Goal: Transaction & Acquisition: Subscribe to service/newsletter

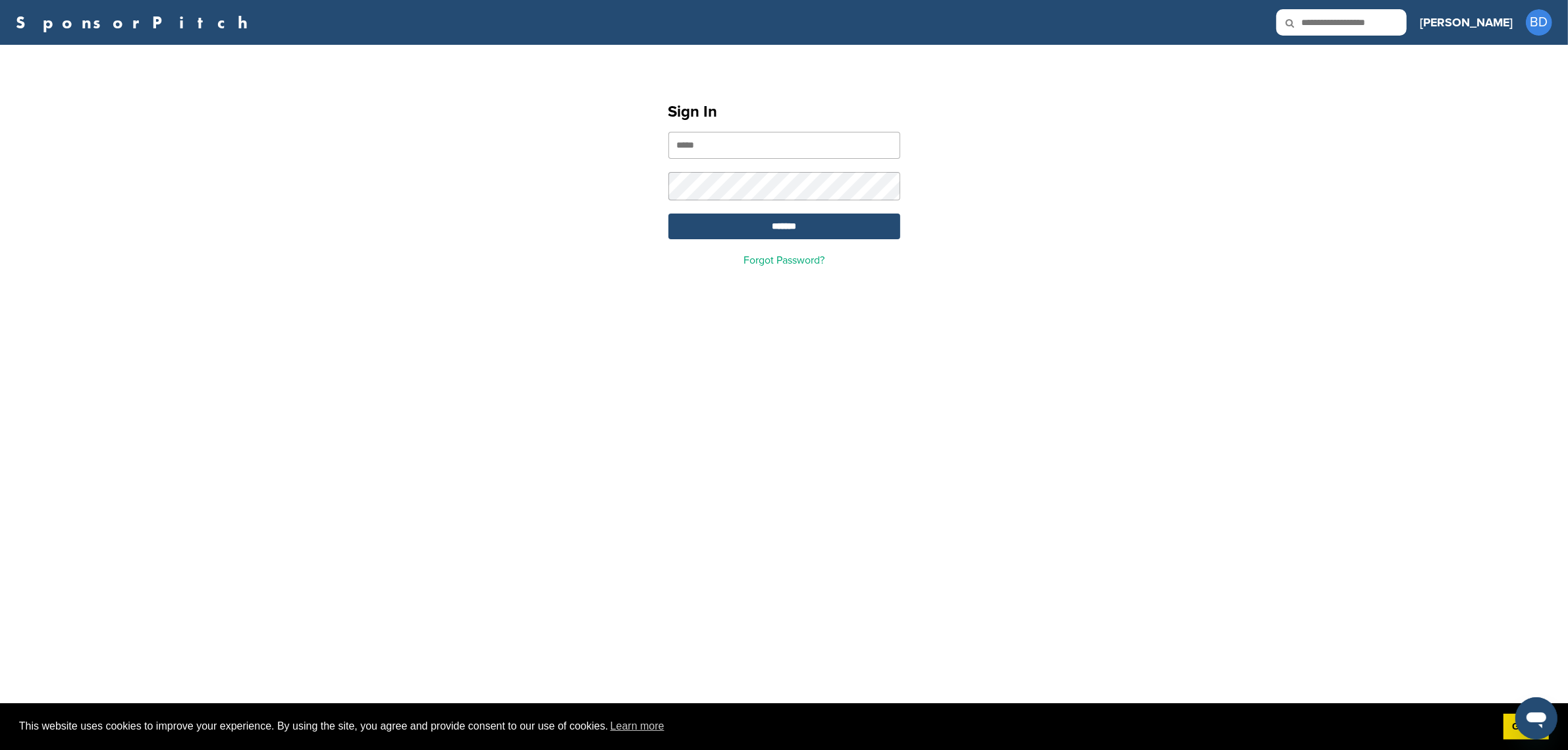
click at [735, 159] on input "email" at bounding box center [784, 145] width 232 height 27
type input "**********"
click at [668, 214] on input "*******" at bounding box center [784, 226] width 232 height 26
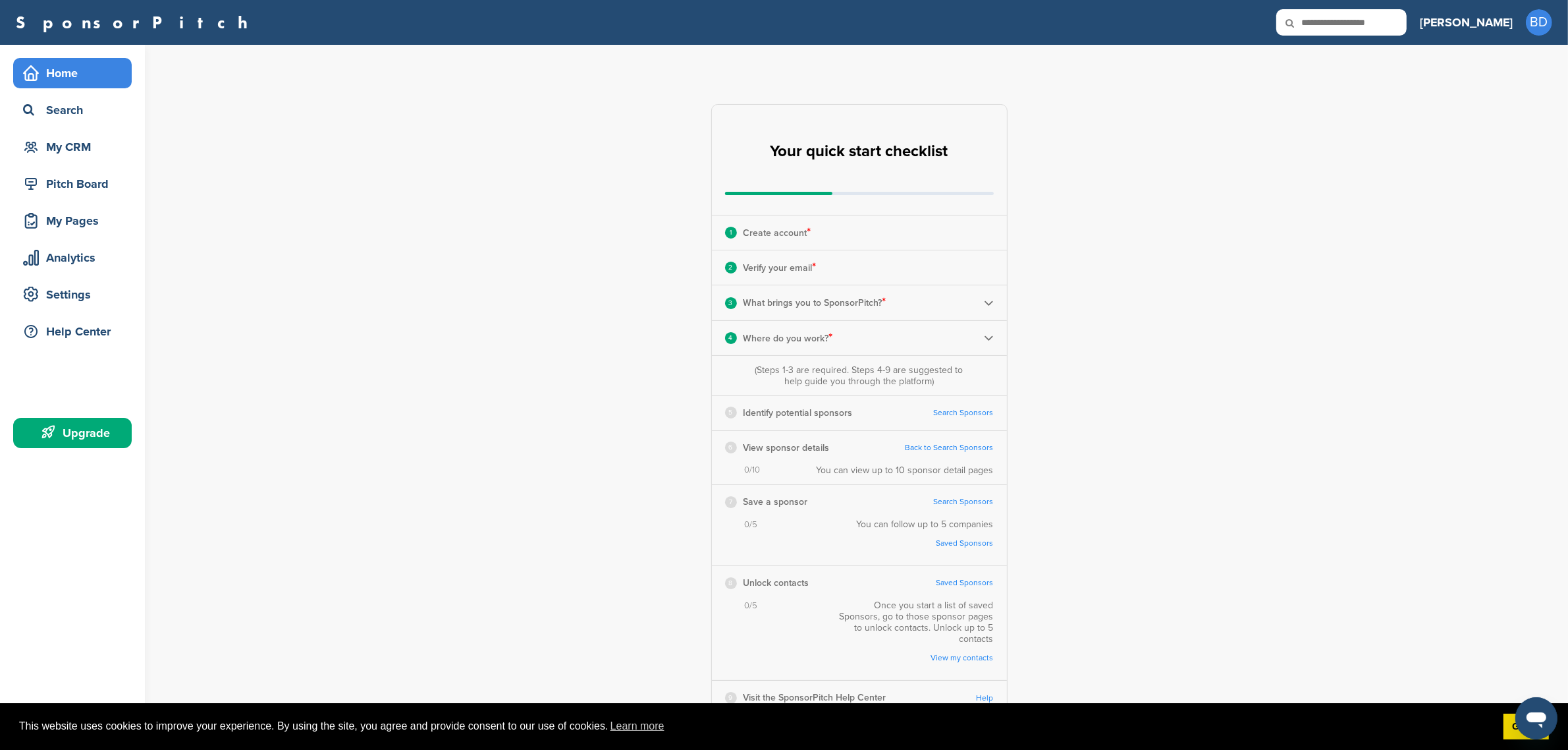
click at [993, 300] on div "3 What brings you to SponsorPitch? *" at bounding box center [859, 302] width 295 height 34
click at [988, 308] on img at bounding box center [989, 303] width 10 height 10
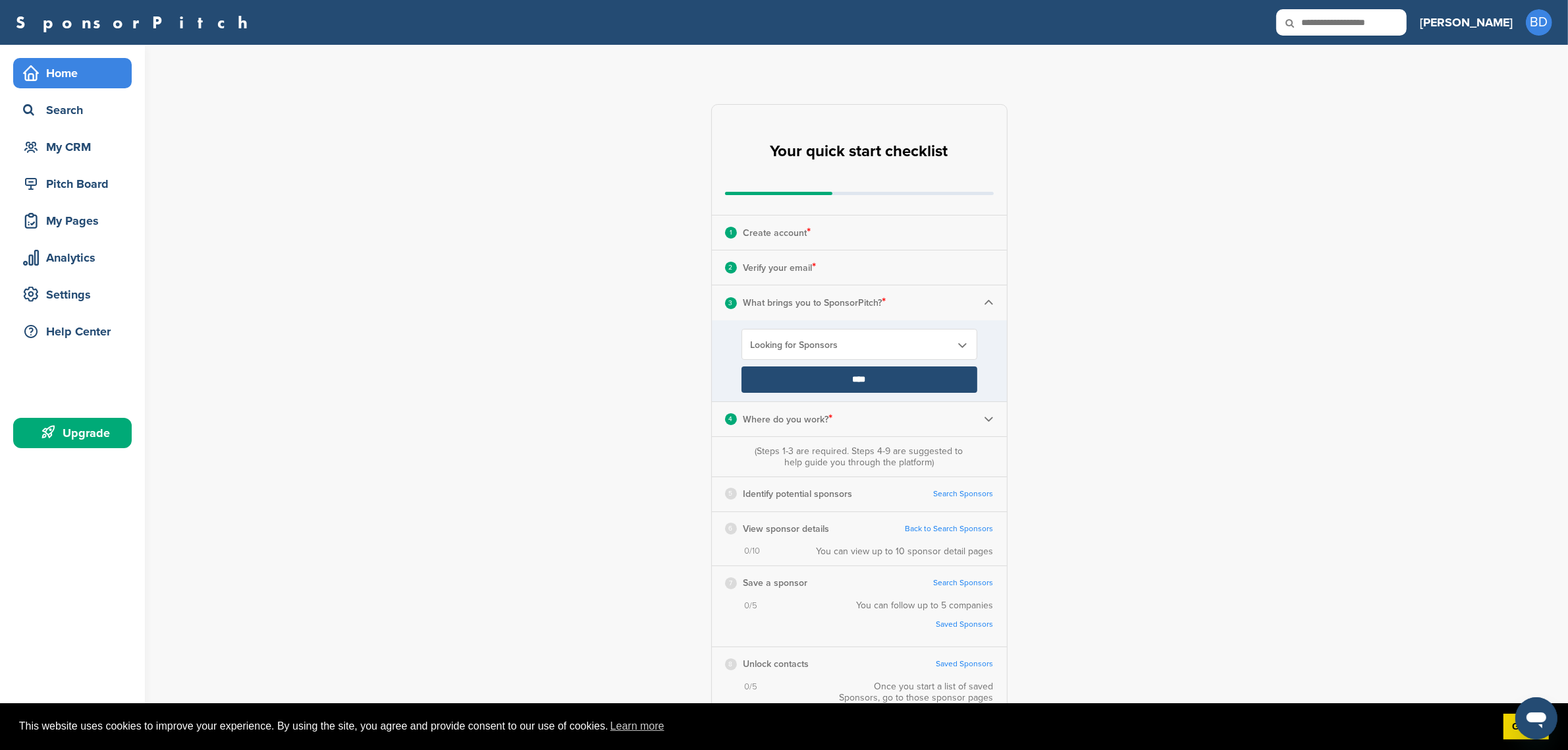
click at [1003, 294] on div "3 What brings you to SponsorPitch? *" at bounding box center [859, 302] width 295 height 34
click at [990, 302] on img at bounding box center [989, 303] width 10 height 10
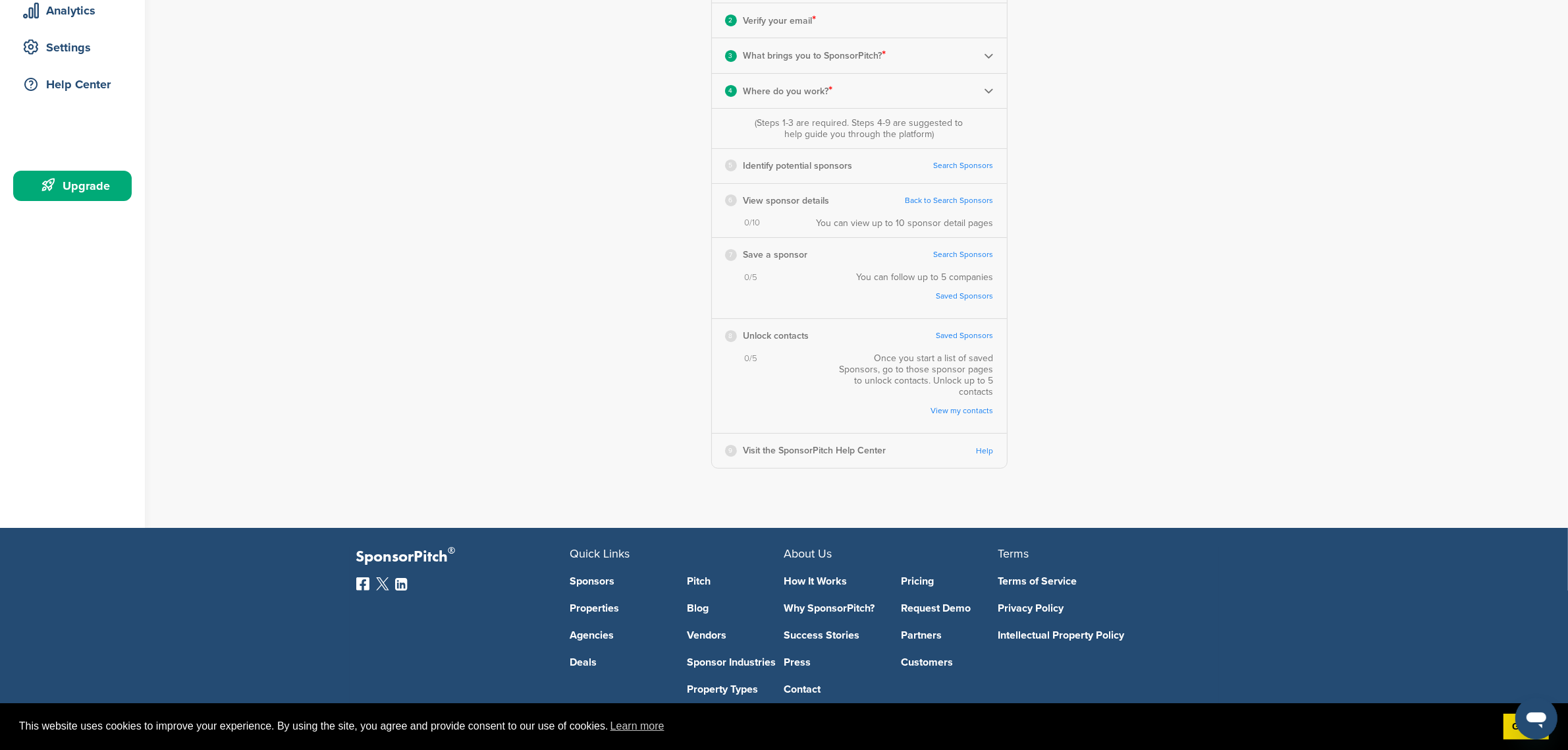
scroll to position [165, 0]
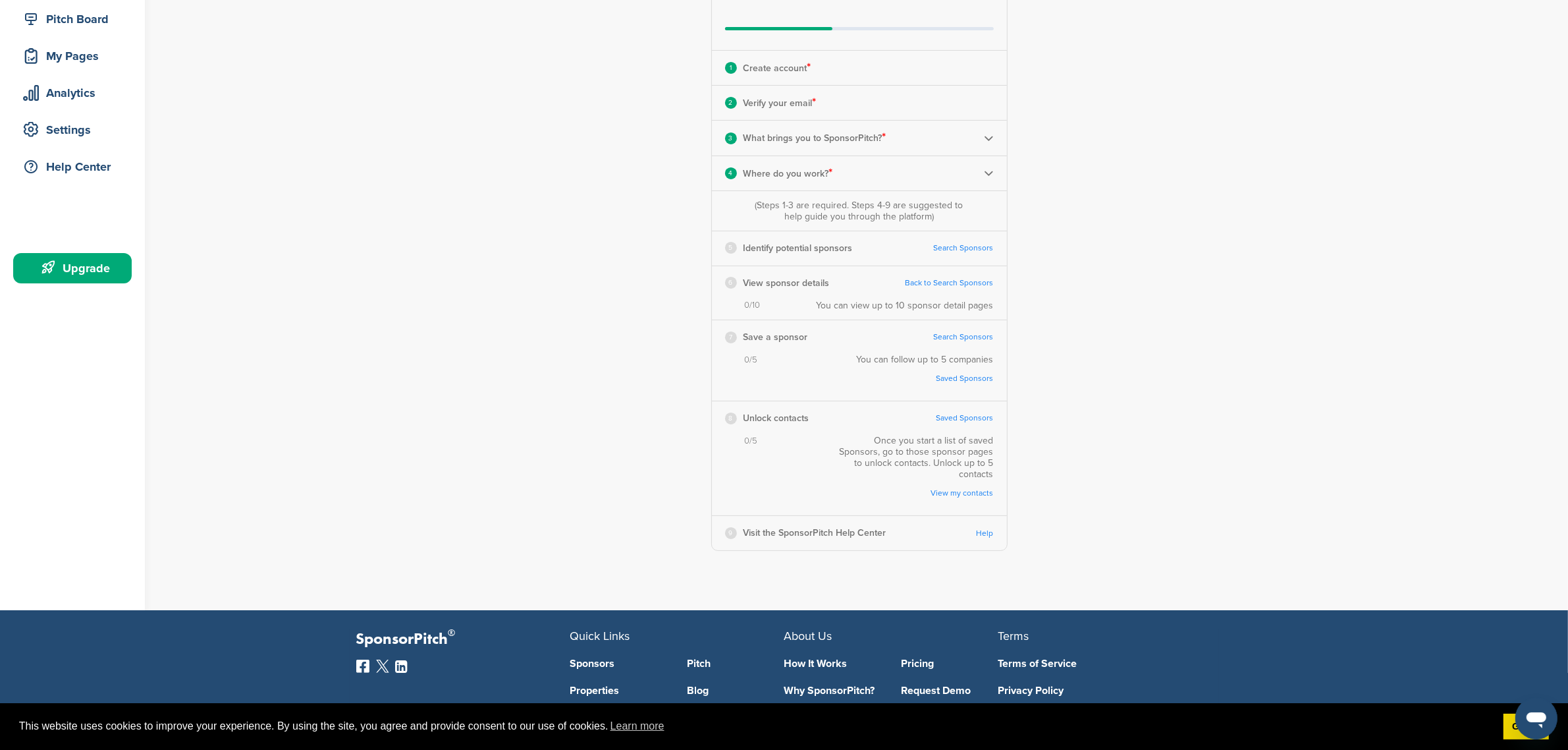
click at [990, 175] on img at bounding box center [989, 173] width 10 height 10
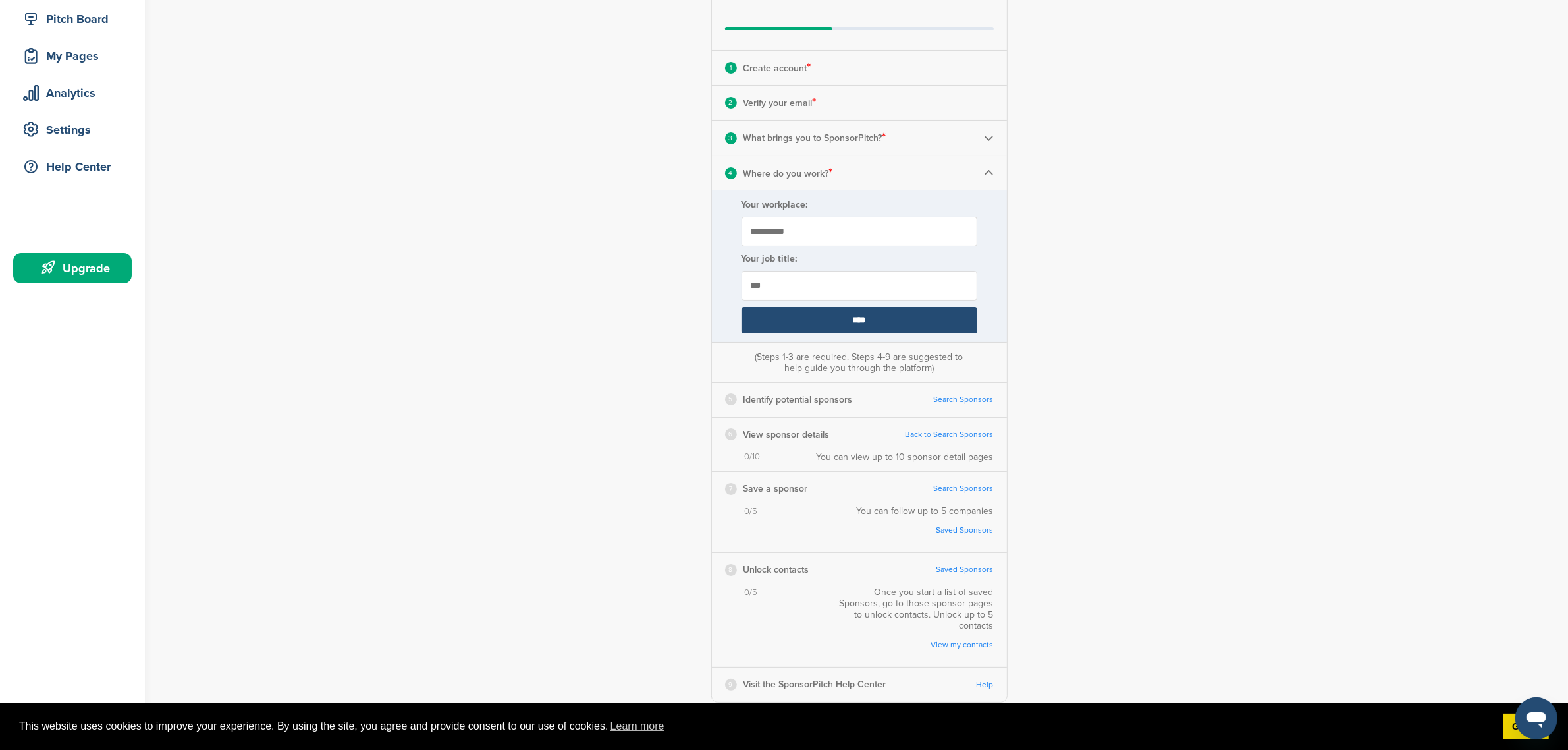
click at [990, 175] on img at bounding box center [989, 173] width 10 height 10
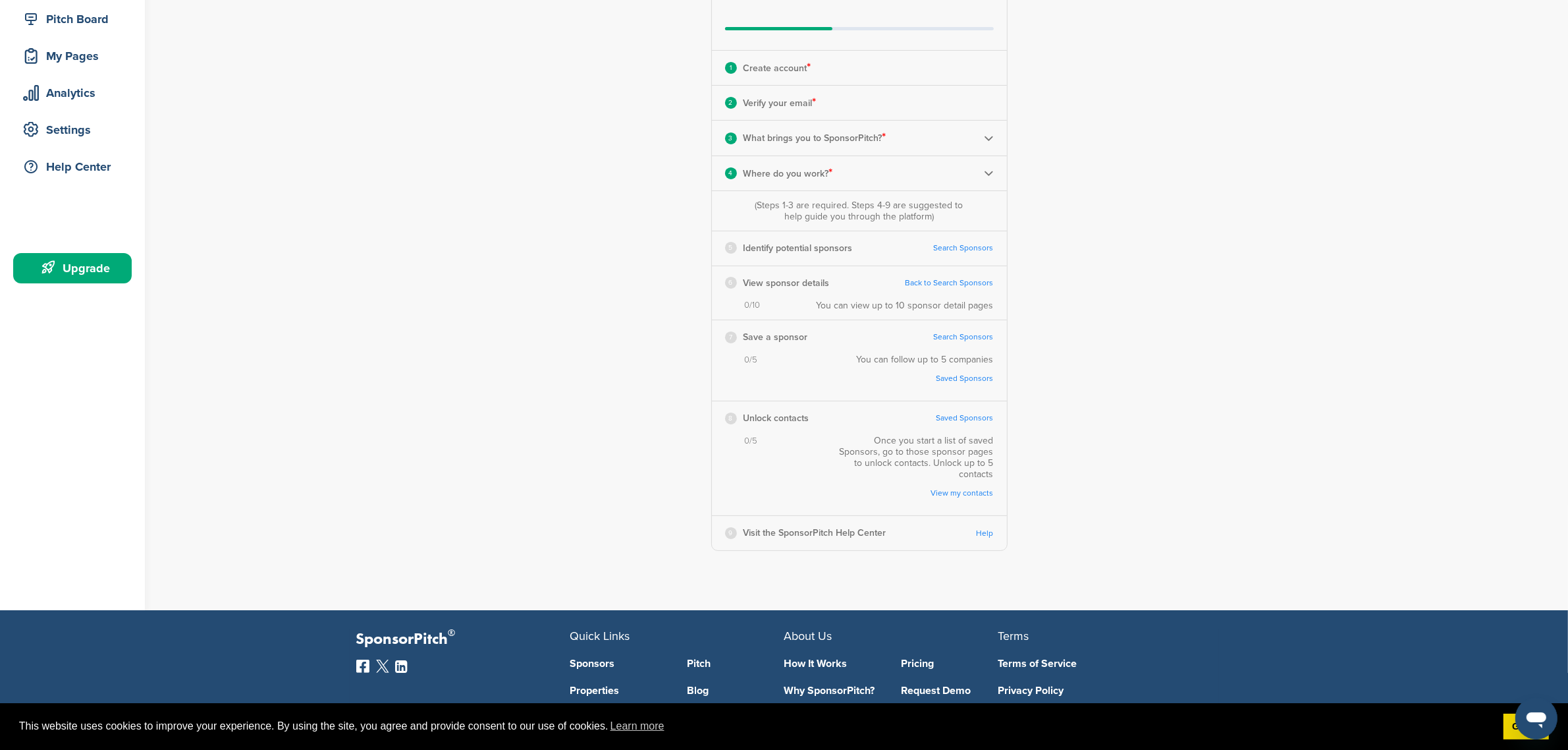
click at [952, 248] on link "Search Sponsors" at bounding box center [964, 248] width 60 height 10
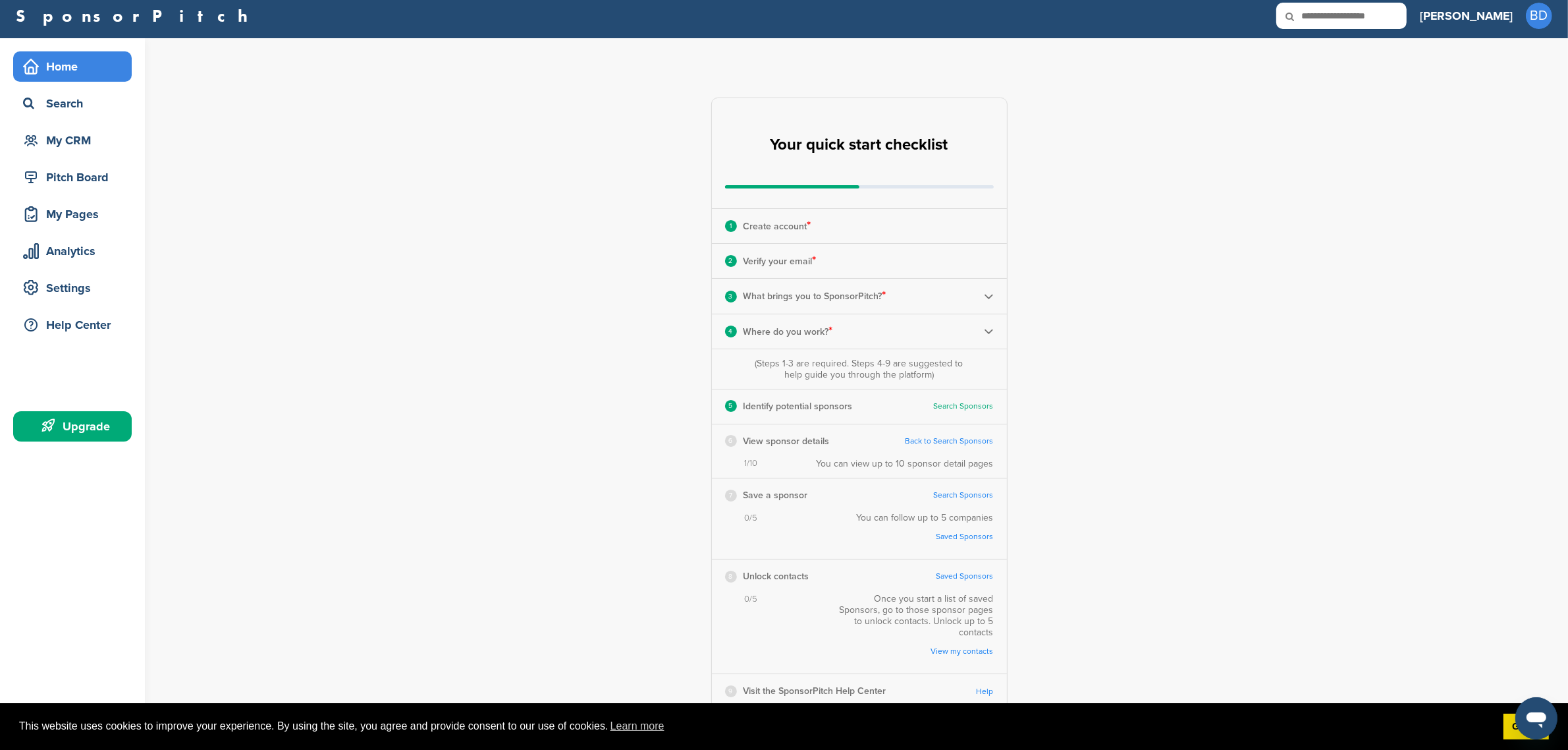
scroll to position [0, 0]
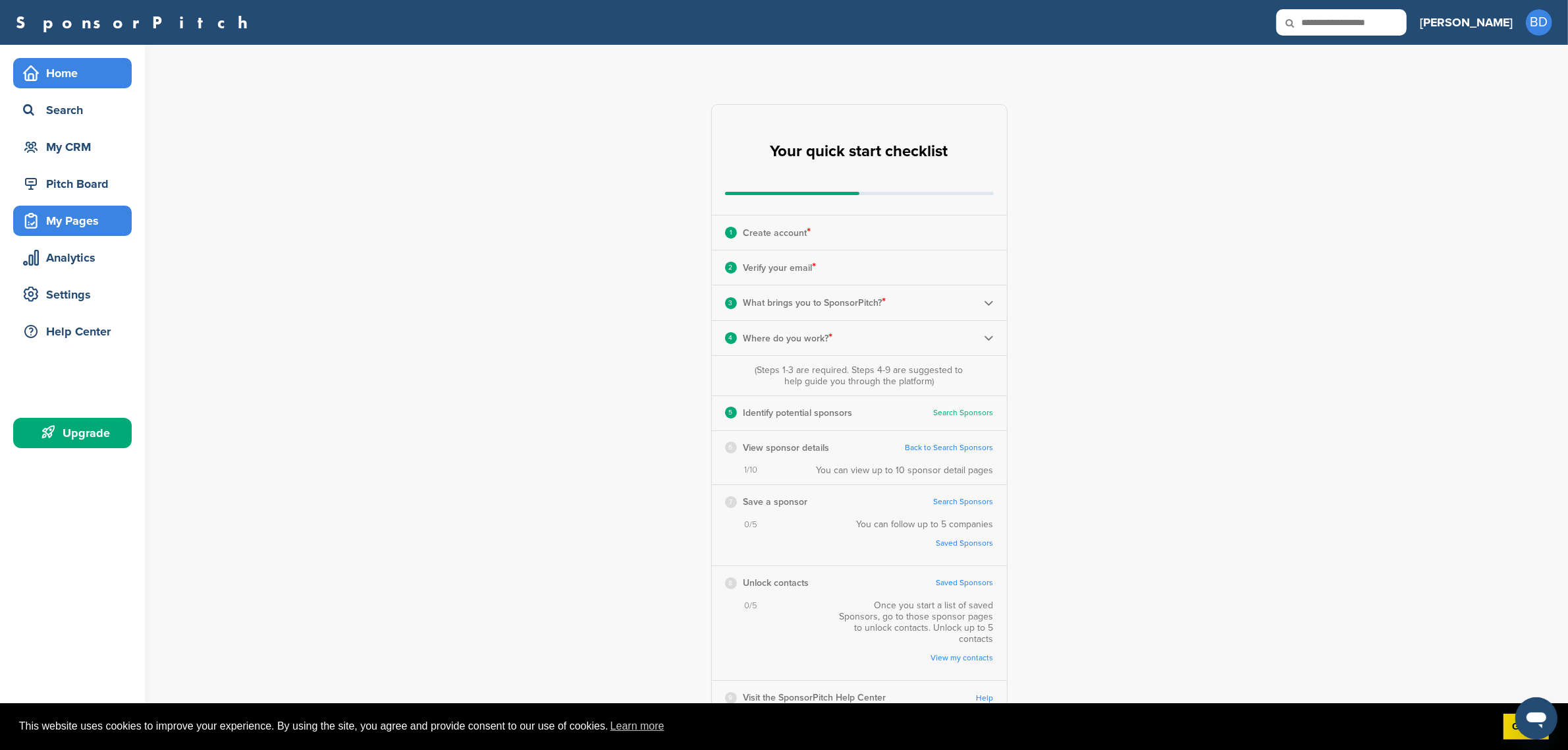
click at [76, 224] on div "My Pages" at bounding box center [76, 220] width 112 height 24
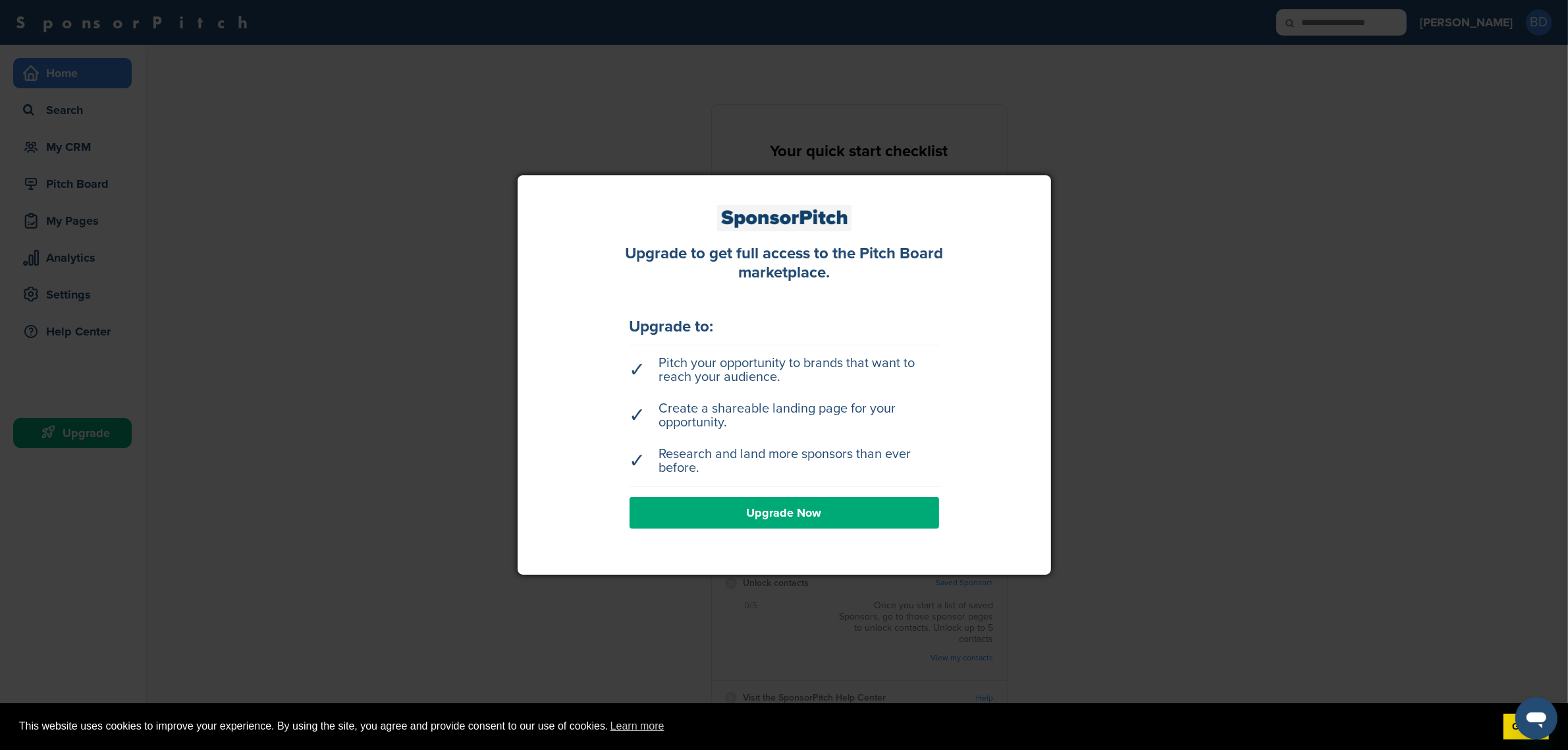
click at [721, 503] on link "Upgrade Now" at bounding box center [784, 513] width 309 height 32
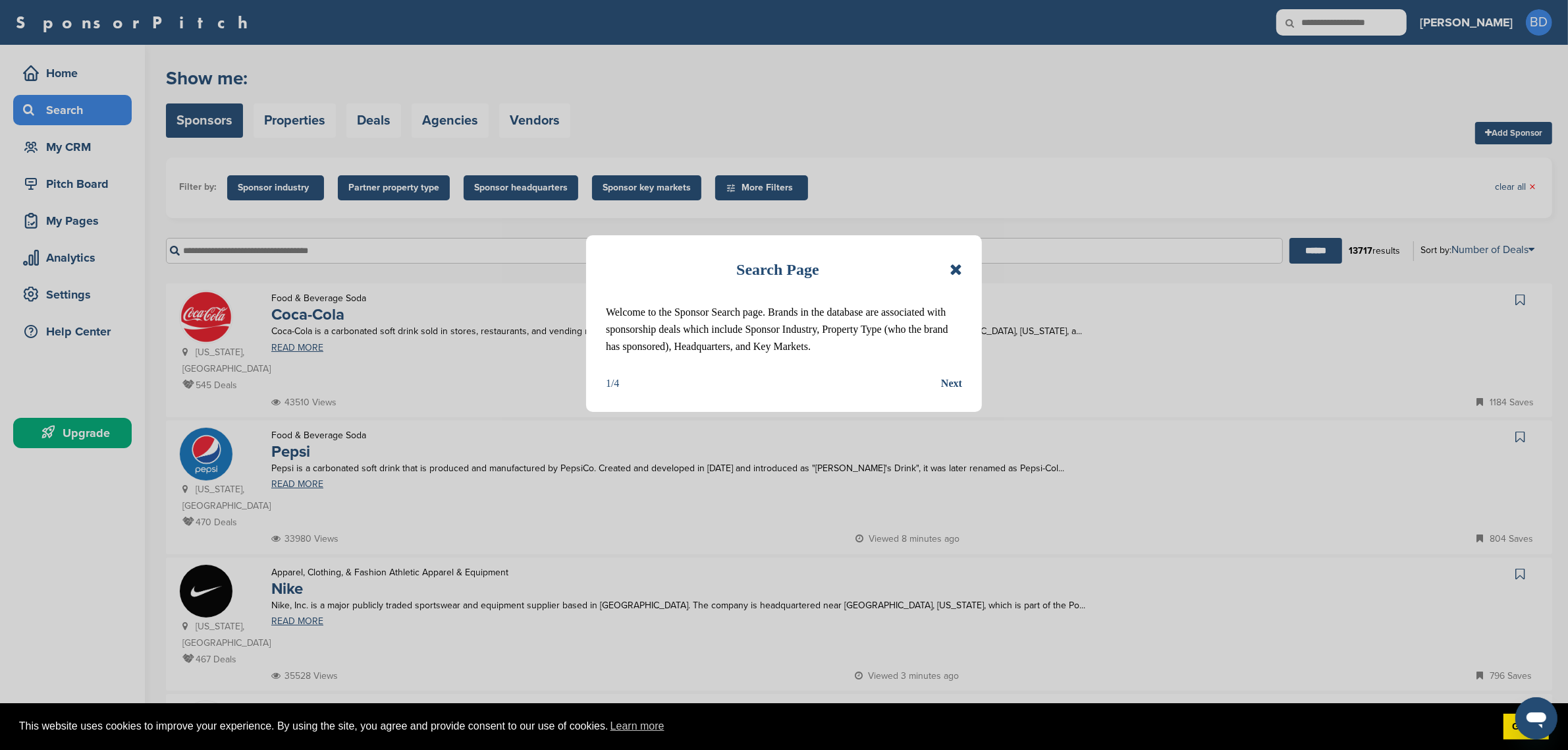
click at [949, 278] on div "Search Page" at bounding box center [784, 269] width 356 height 29
click at [945, 386] on div "Next" at bounding box center [951, 383] width 21 height 17
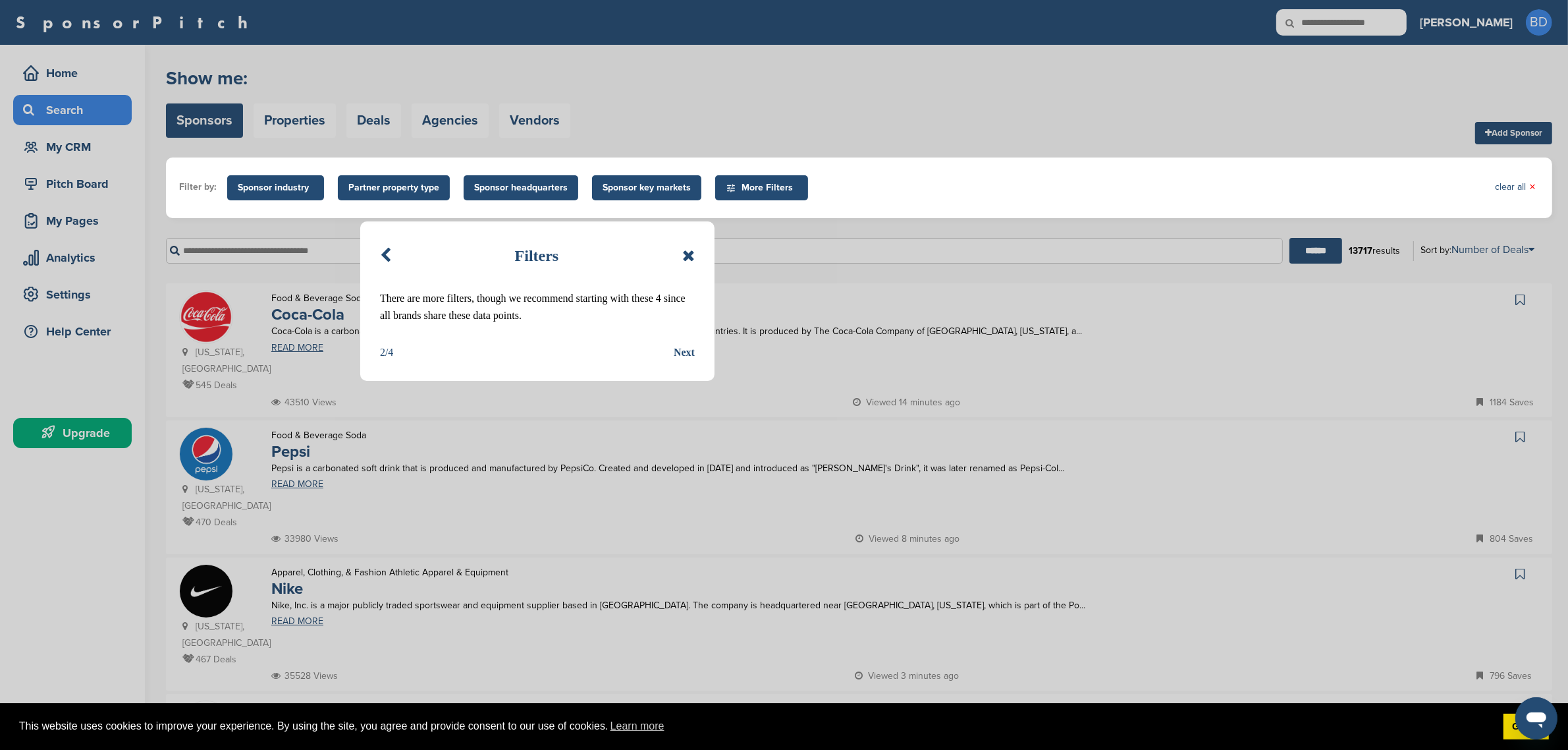
click at [689, 354] on div "Next" at bounding box center [684, 353] width 21 height 17
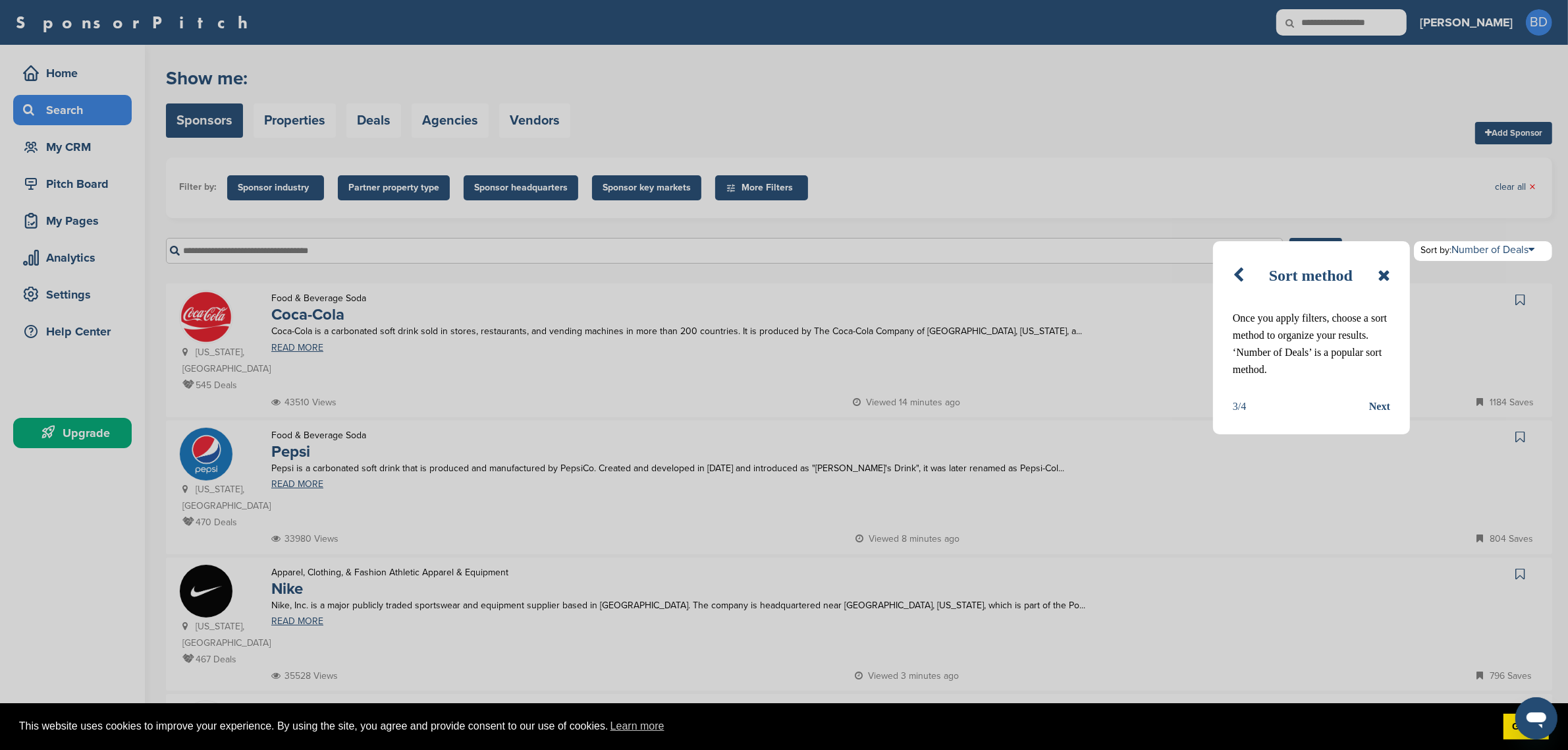
click at [1376, 404] on div "Next" at bounding box center [1379, 407] width 21 height 17
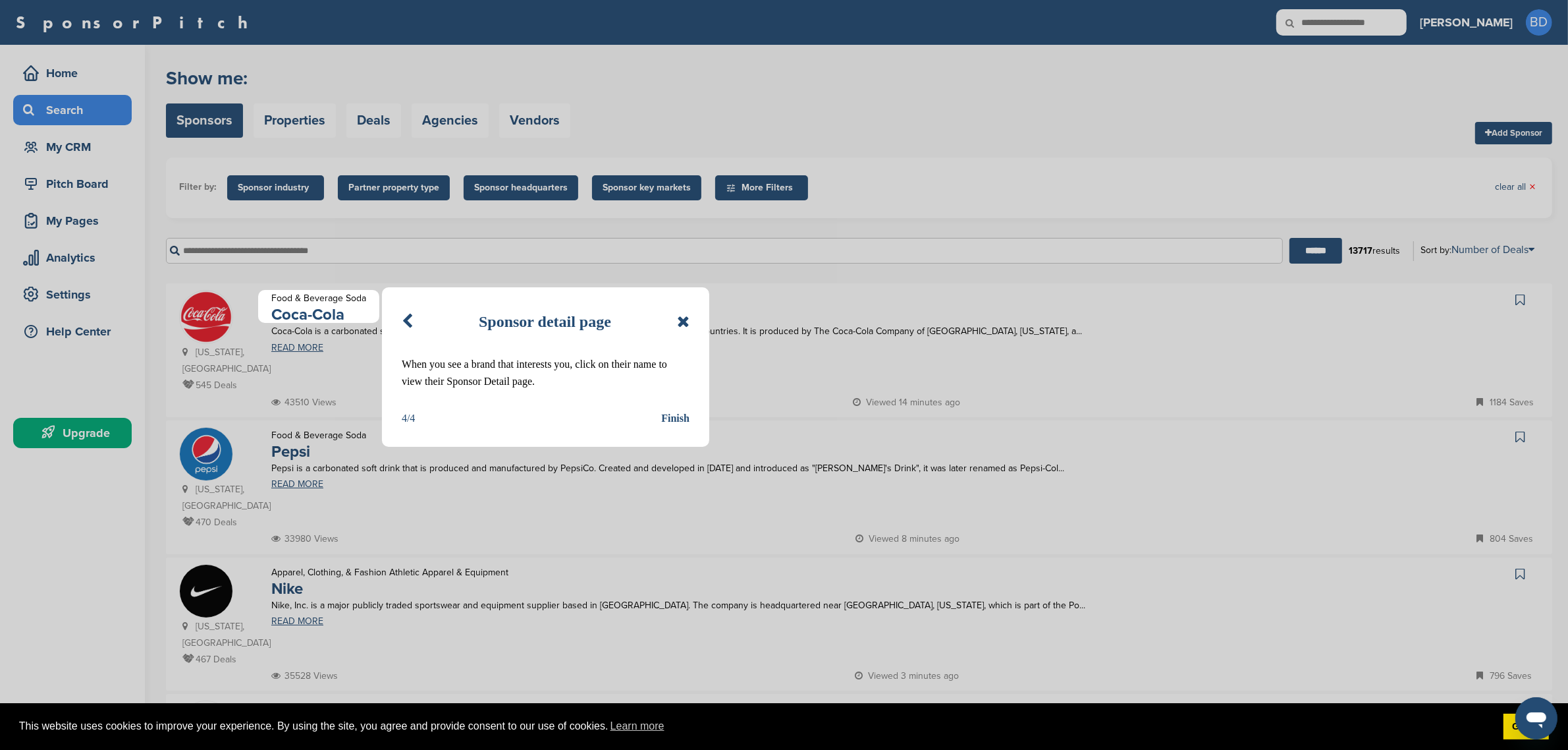
click at [682, 422] on div "Finish" at bounding box center [676, 418] width 28 height 17
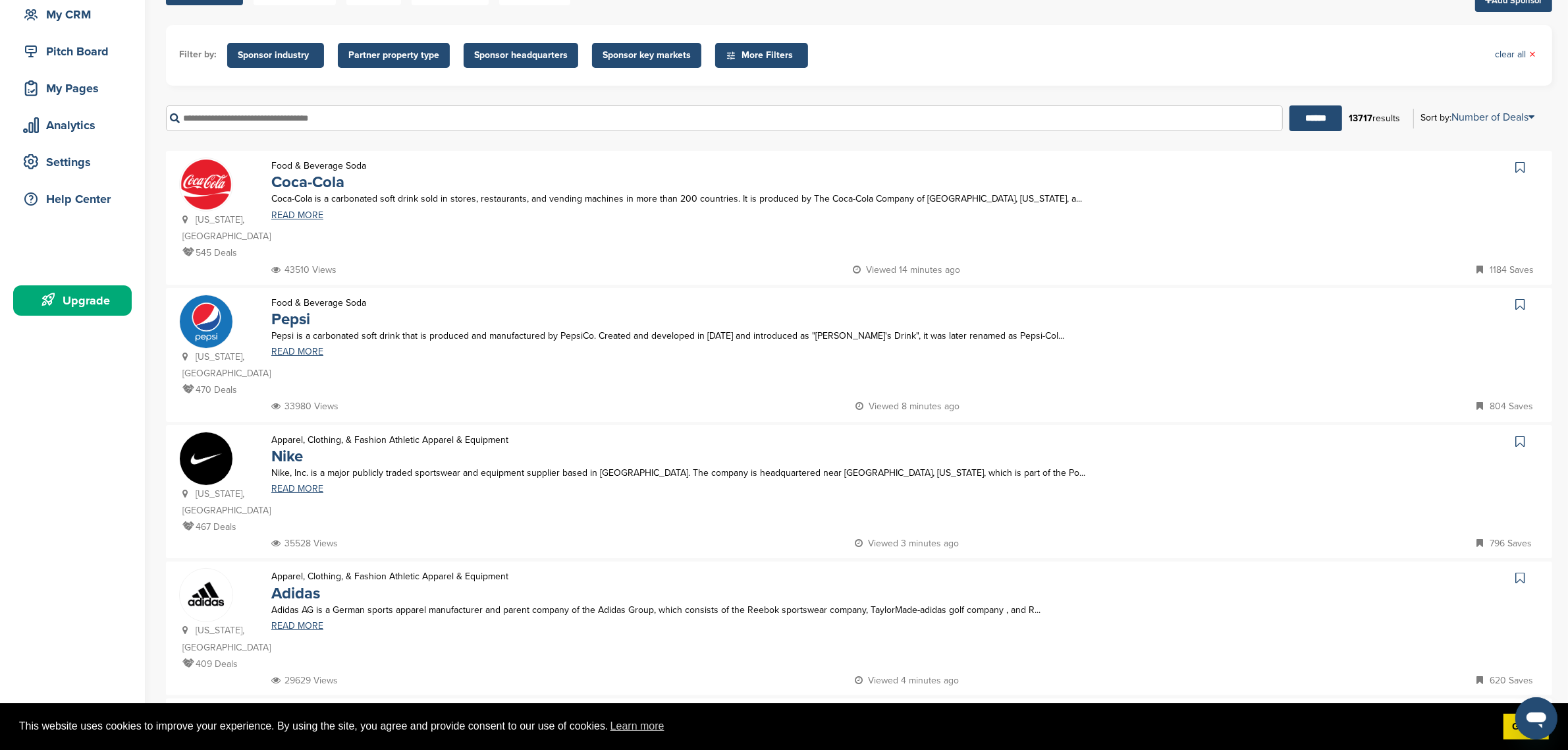
scroll to position [329, 0]
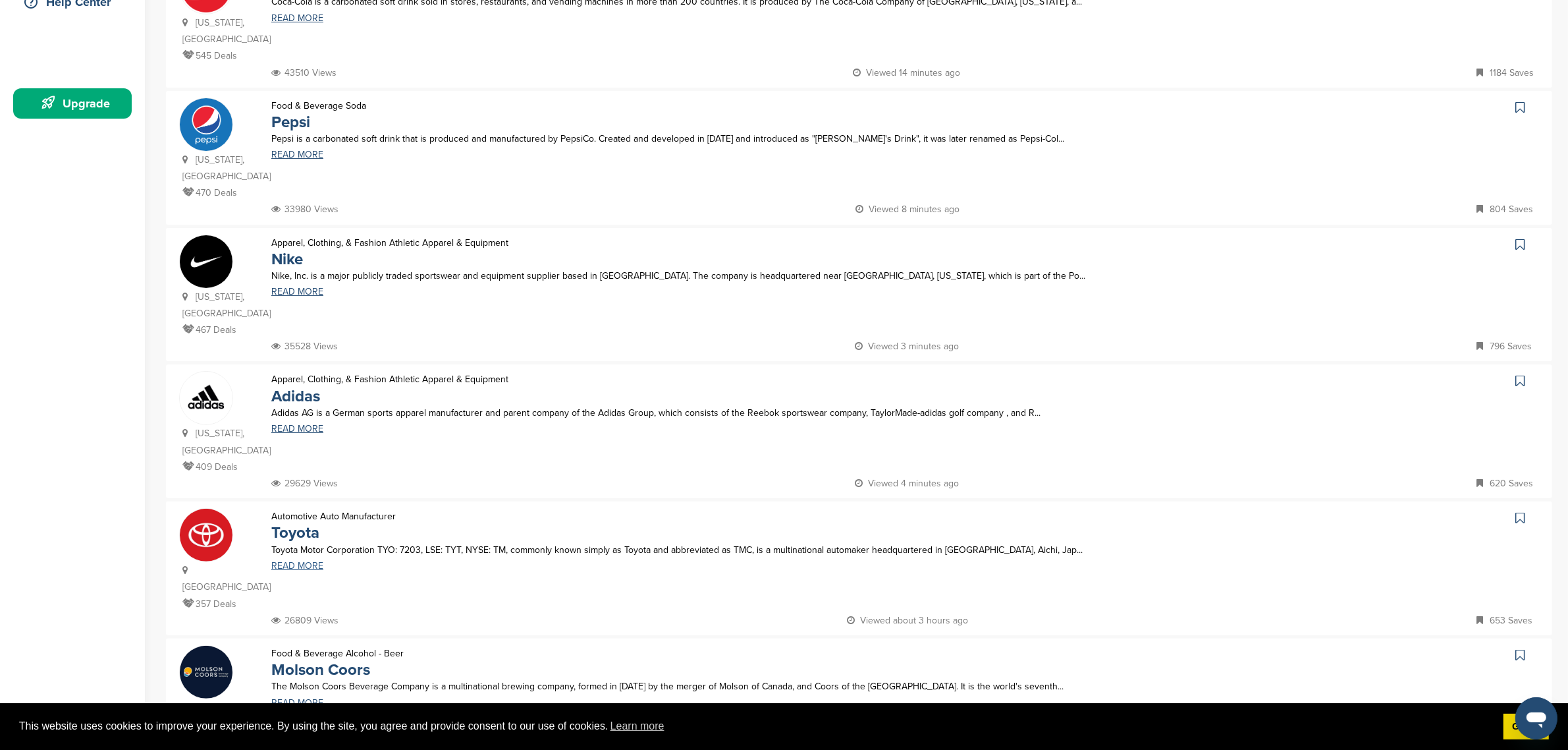
click at [288, 561] on link "READ MORE" at bounding box center [738, 565] width 935 height 9
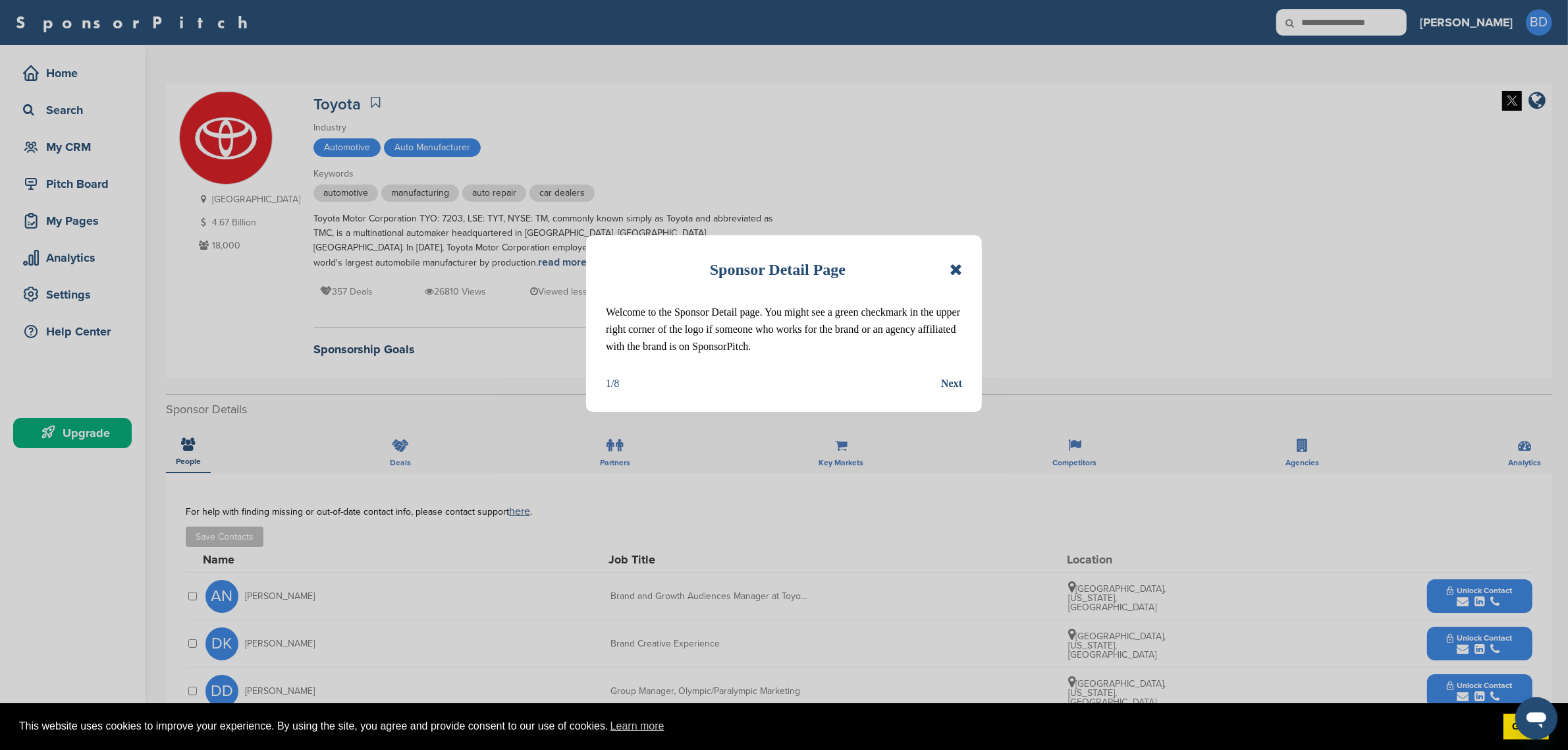
click at [953, 274] on icon at bounding box center [956, 269] width 12 height 16
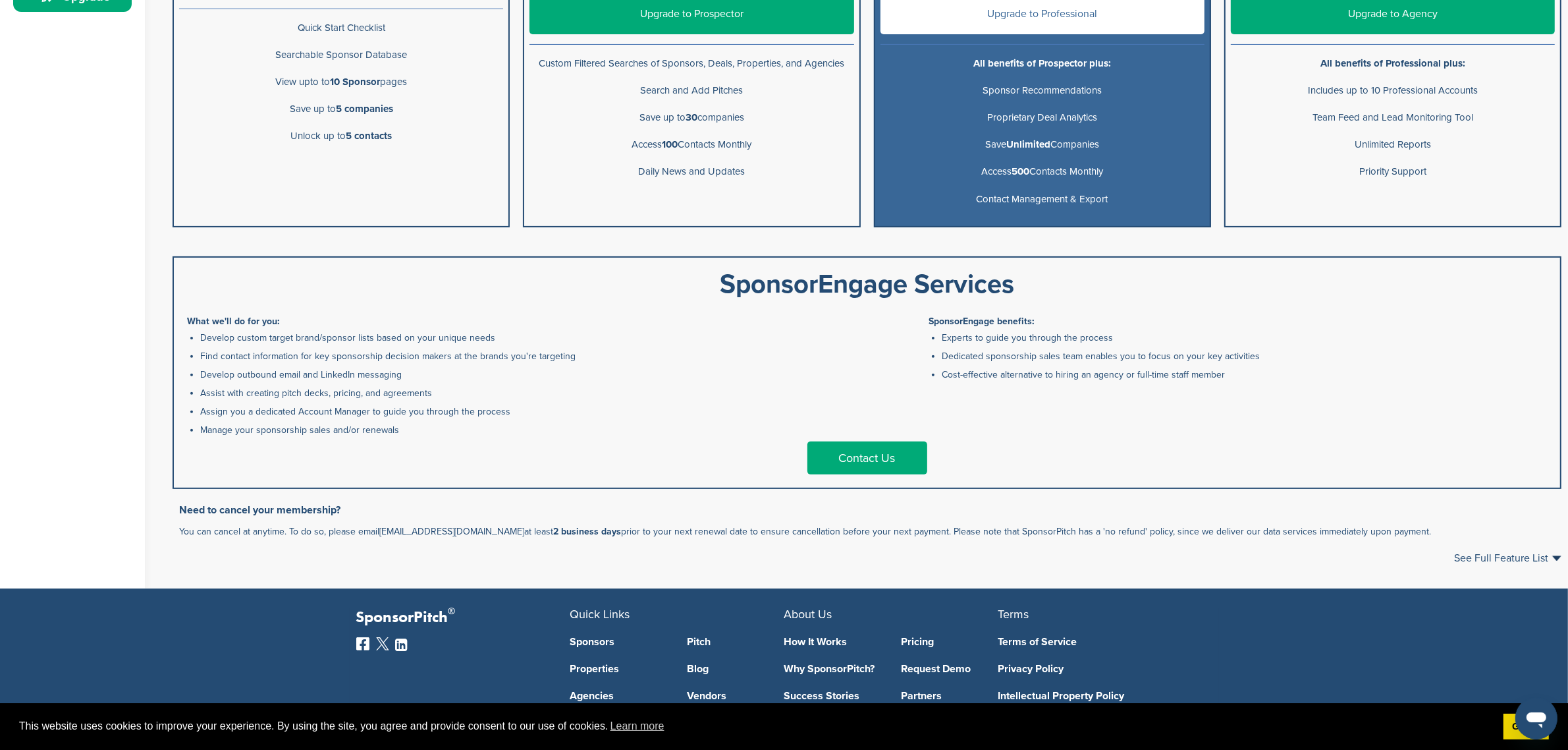
scroll to position [412, 0]
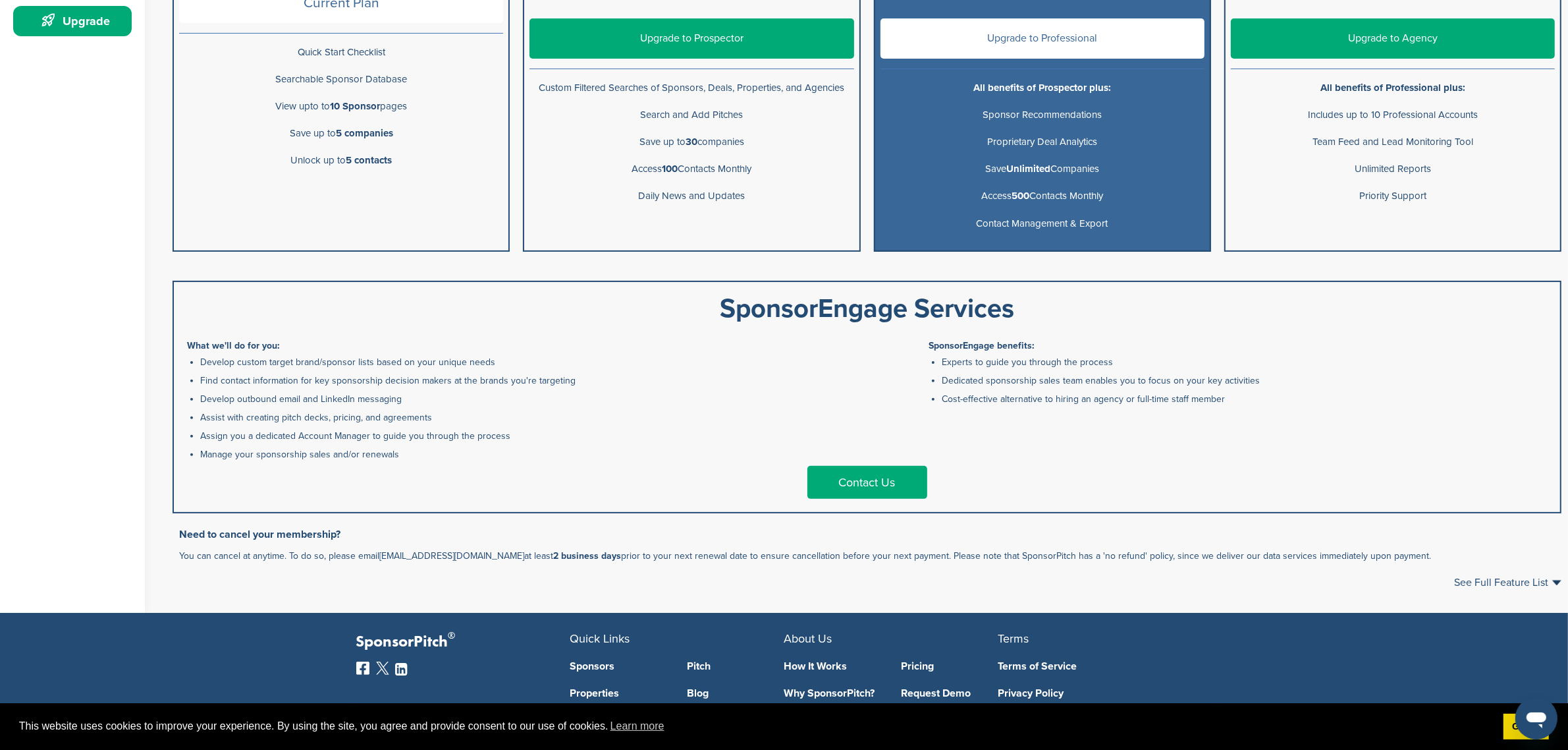
click at [887, 478] on link "Contact Us" at bounding box center [868, 482] width 120 height 33
